Goal: Task Accomplishment & Management: Complete application form

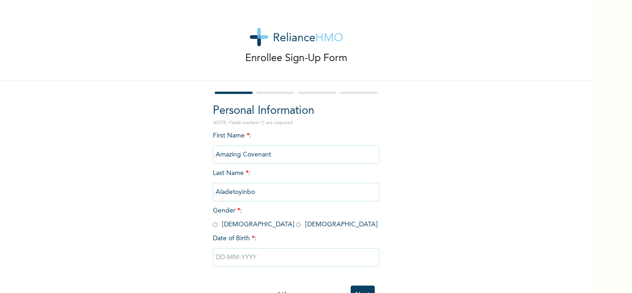
click at [296, 225] on input "radio" at bounding box center [298, 224] width 5 height 9
radio input "true"
click at [248, 256] on input "text" at bounding box center [296, 257] width 167 height 19
select select "9"
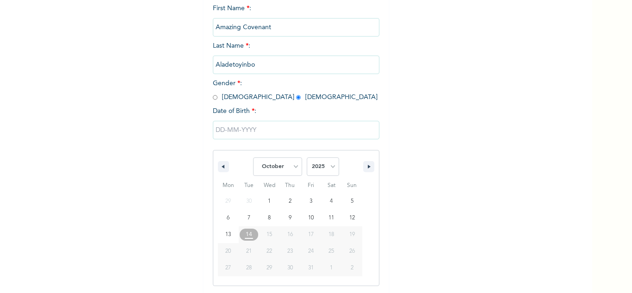
scroll to position [128, 0]
click at [331, 169] on select "2025 2024 2023 2022 2021 2020 2019 2018 2017 2016 2015 2014 2013 2012 2011 2010…" at bounding box center [323, 166] width 32 height 19
select select "2001"
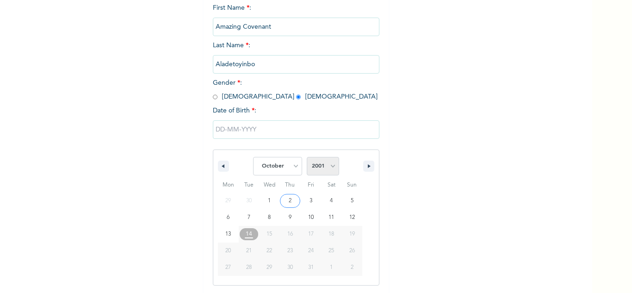
click at [307, 157] on select "2025 2024 2023 2022 2021 2020 2019 2018 2017 2016 2015 2014 2013 2012 2011 2010…" at bounding box center [323, 166] width 32 height 19
click at [295, 166] on select "January February March April May June July August September October November De…" at bounding box center [277, 166] width 49 height 19
select select "6"
click at [253, 157] on select "January February March April May June July August September October November De…" at bounding box center [277, 166] width 49 height 19
type input "[DATE]"
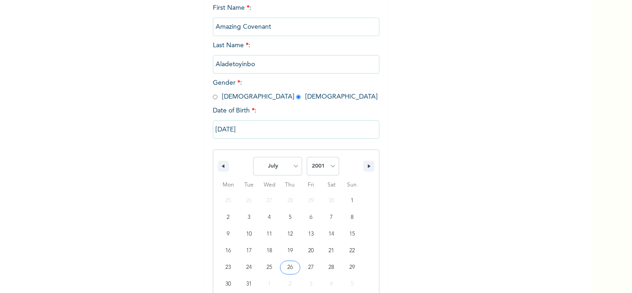
scroll to position [32, 0]
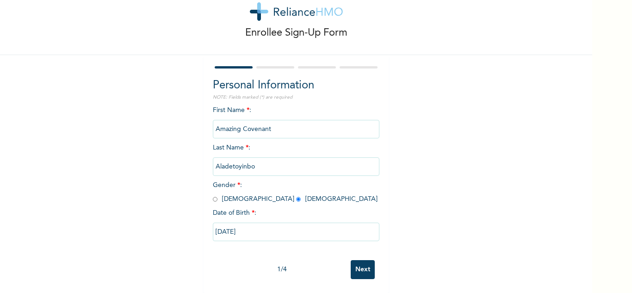
click at [361, 263] on input "Next" at bounding box center [363, 269] width 24 height 19
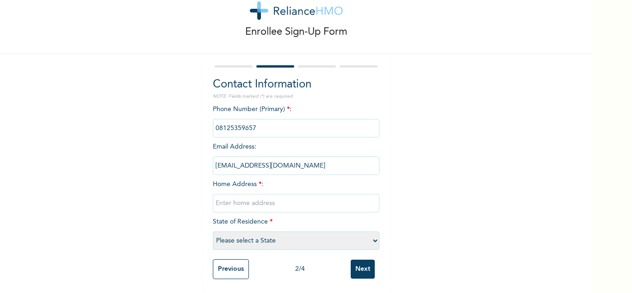
click at [275, 199] on input "text" at bounding box center [296, 203] width 167 height 19
click at [275, 199] on input "Onipanu, La" at bounding box center [296, 203] width 167 height 19
type input "Onipanu, [GEOGRAPHIC_DATA]"
click at [360, 238] on select "Please select a State [PERSON_NAME] (FCT) [PERSON_NAME] Ibom [GEOGRAPHIC_DATA] …" at bounding box center [296, 240] width 167 height 19
select select "25"
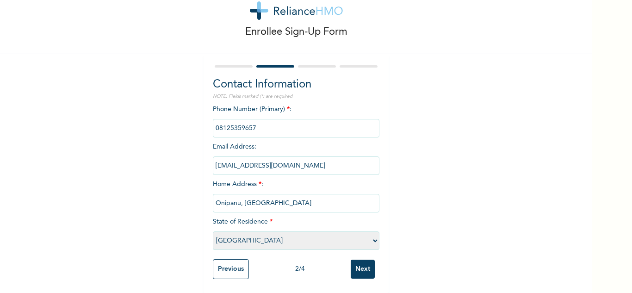
click at [213, 231] on select "Please select a State [PERSON_NAME] (FCT) [PERSON_NAME] Ibom [GEOGRAPHIC_DATA] …" at bounding box center [296, 240] width 167 height 19
click at [359, 267] on input "Next" at bounding box center [363, 269] width 24 height 19
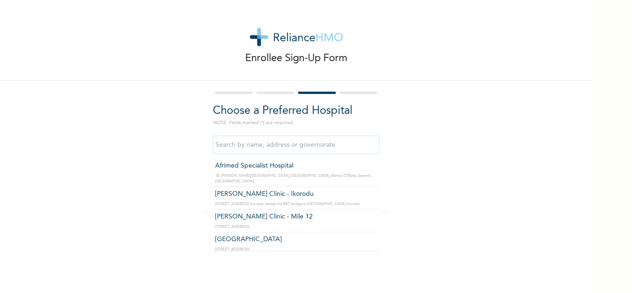
click at [331, 149] on input "text" at bounding box center [296, 145] width 167 height 19
click at [282, 144] on input "[GEOGRAPHIC_DATA]" at bounding box center [296, 145] width 167 height 19
type input "Afrimed Specialist Hospital"
click at [295, 145] on input "Afrimed Specialist Hospital" at bounding box center [296, 145] width 167 height 19
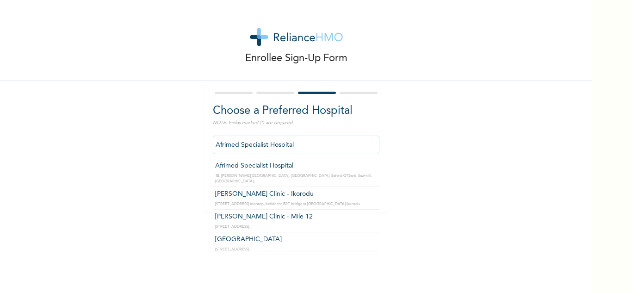
click at [325, 144] on input "Afrimed Specialist Hospital" at bounding box center [296, 145] width 167 height 19
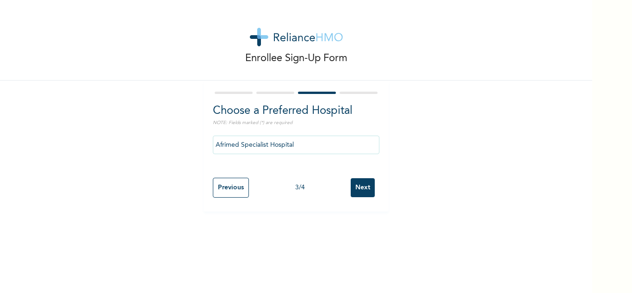
click at [365, 183] on input "Next" at bounding box center [363, 187] width 24 height 19
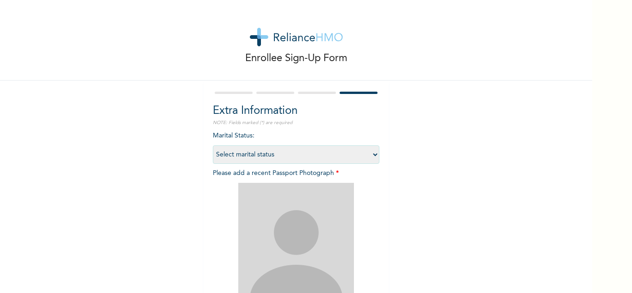
click at [371, 157] on select "Select marital status [DEMOGRAPHIC_DATA] Married [DEMOGRAPHIC_DATA] Widow/[DEMO…" at bounding box center [296, 154] width 167 height 19
select select "1"
click at [213, 145] on select "Select marital status [DEMOGRAPHIC_DATA] Married [DEMOGRAPHIC_DATA] Widow/[DEMO…" at bounding box center [296, 154] width 167 height 19
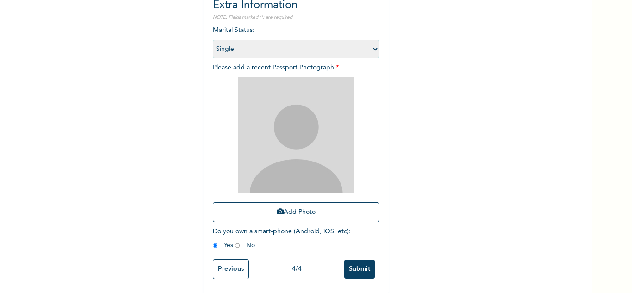
scroll to position [112, 0]
click at [287, 205] on button "Add Photo" at bounding box center [296, 212] width 167 height 20
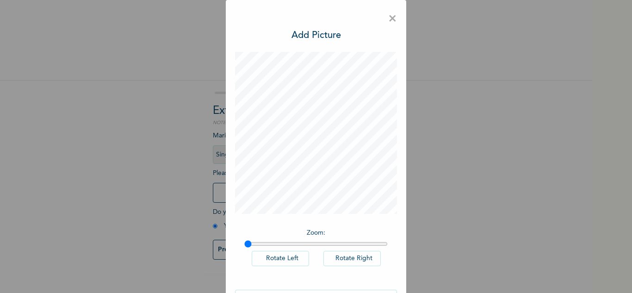
scroll to position [0, 0]
drag, startPoint x: 243, startPoint y: 241, endPoint x: 251, endPoint y: 241, distance: 7.4
type input "1.05"
click at [251, 241] on input "range" at bounding box center [315, 243] width 143 height 7
click at [310, 39] on h3 "Add Picture" at bounding box center [317, 36] width 50 height 14
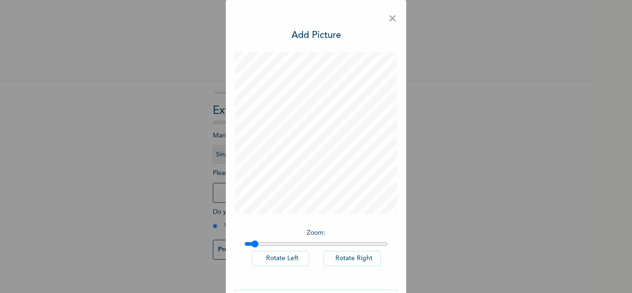
click at [324, 33] on h3 "Add Picture" at bounding box center [317, 36] width 50 height 14
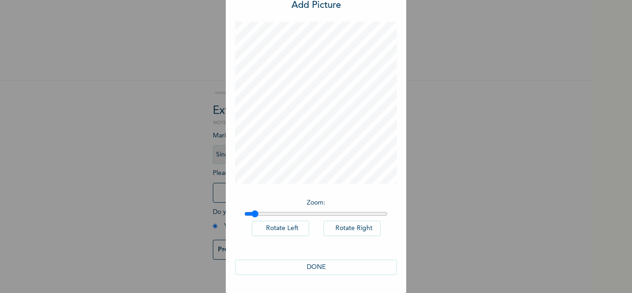
click at [333, 266] on button "DONE" at bounding box center [316, 267] width 162 height 15
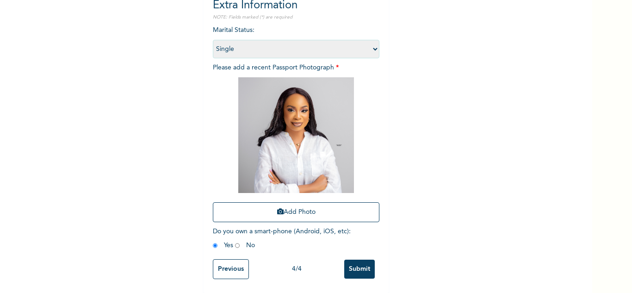
scroll to position [112, 0]
click at [348, 263] on input "Submit" at bounding box center [359, 269] width 31 height 19
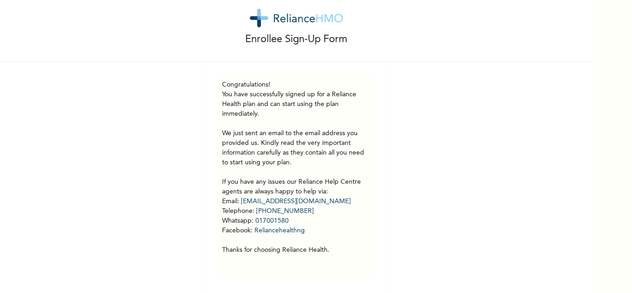
scroll to position [0, 0]
